Goal: Transaction & Acquisition: Purchase product/service

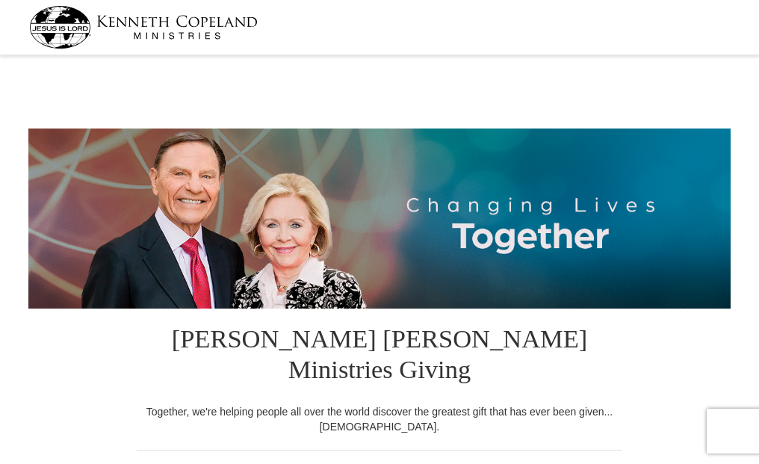
select select "IN"
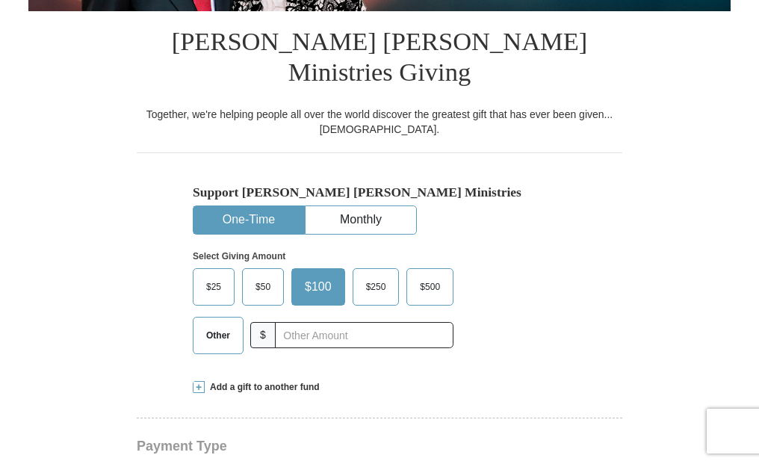
scroll to position [299, 0]
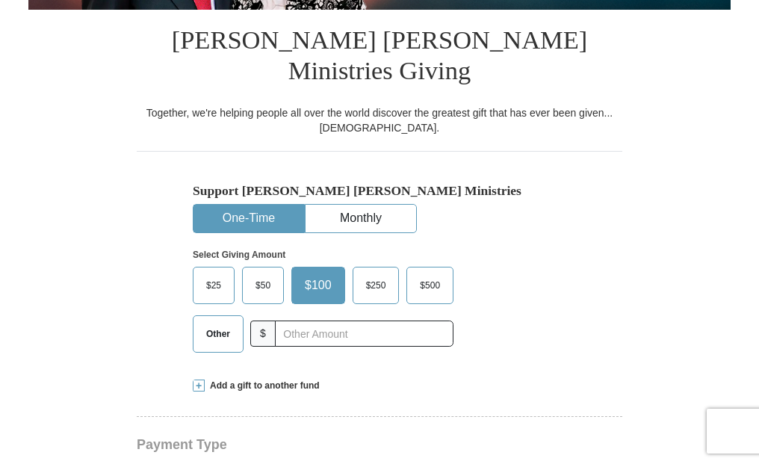
click at [199, 380] on span at bounding box center [199, 386] width 12 height 12
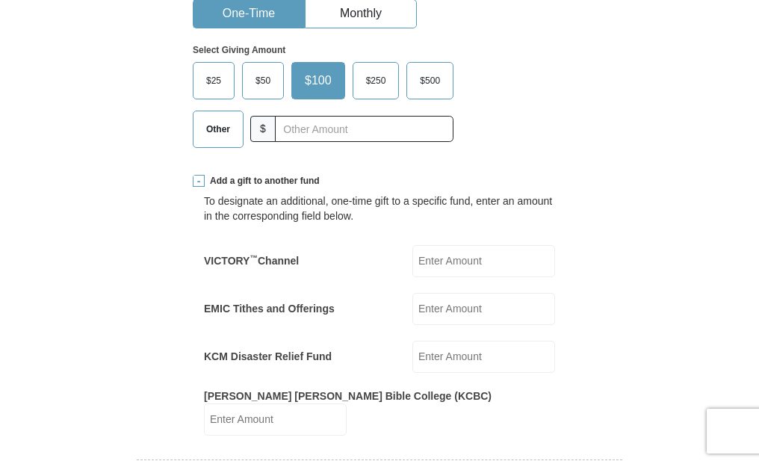
scroll to position [598, 0]
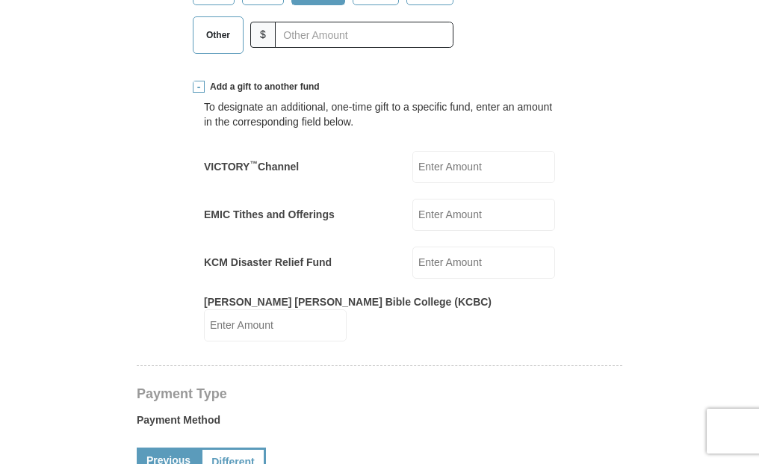
click at [454, 199] on input "EMIC Tithes and Offerings" at bounding box center [484, 215] width 143 height 32
type input "140"
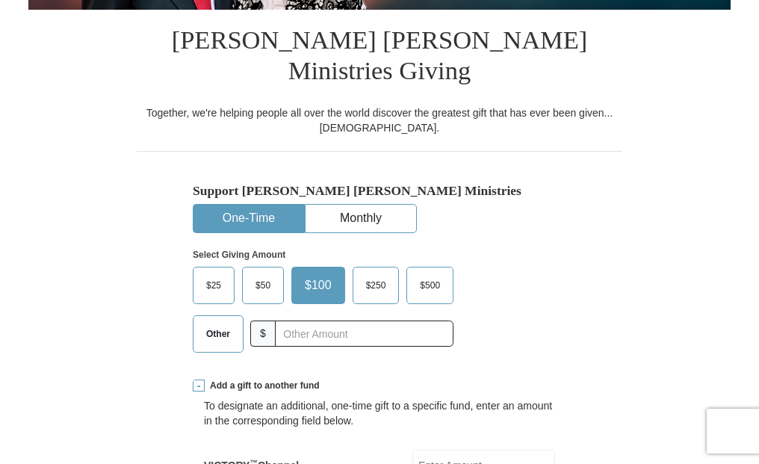
scroll to position [374, 0]
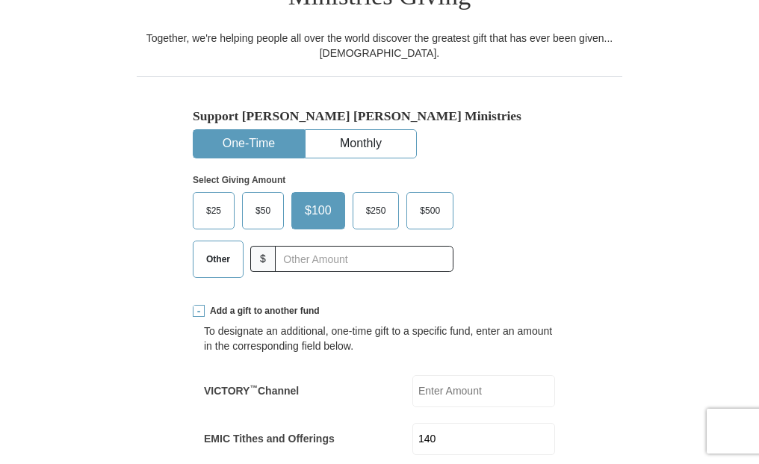
click at [217, 248] on span "Other" at bounding box center [218, 259] width 39 height 22
click at [0, 0] on input "Other" at bounding box center [0, 0] width 0 height 0
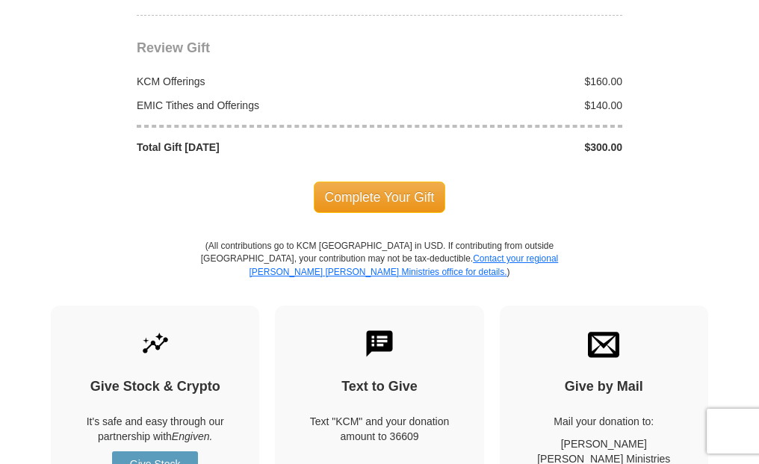
scroll to position [1644, 0]
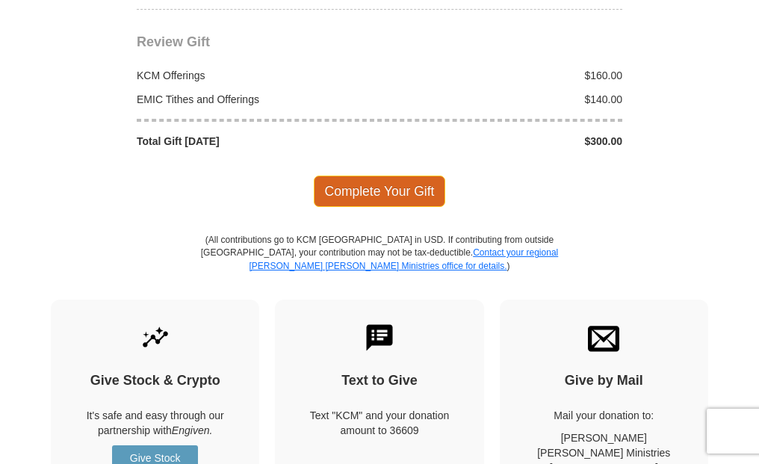
type input "160"
click at [388, 176] on span "Complete Your Gift" at bounding box center [380, 191] width 132 height 31
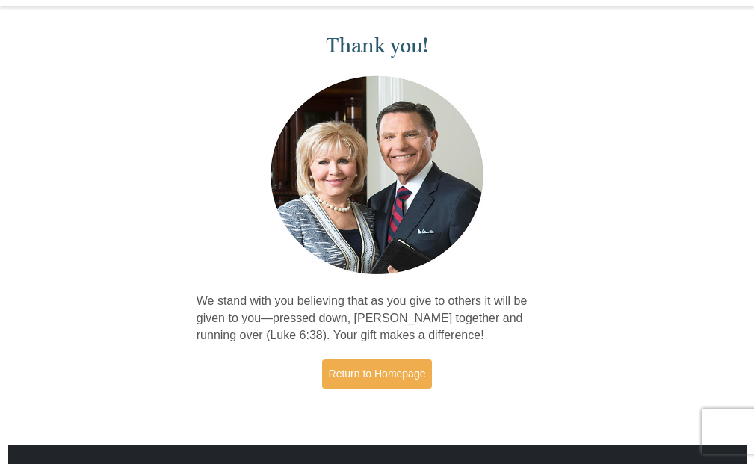
scroll to position [75, 0]
